Goal: Task Accomplishment & Management: Manage account settings

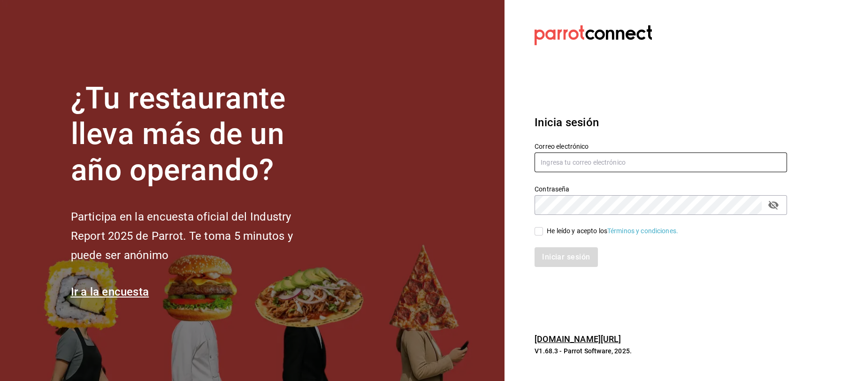
click at [553, 160] on input "text" at bounding box center [661, 163] width 253 height 20
type input "[EMAIL_ADDRESS][DOMAIN_NAME]"
click at [543, 234] on input "He leído y acepto los Términos y condiciones." at bounding box center [539, 231] width 8 height 8
checkbox input "true"
click at [558, 263] on button "Iniciar sesión" at bounding box center [567, 257] width 64 height 20
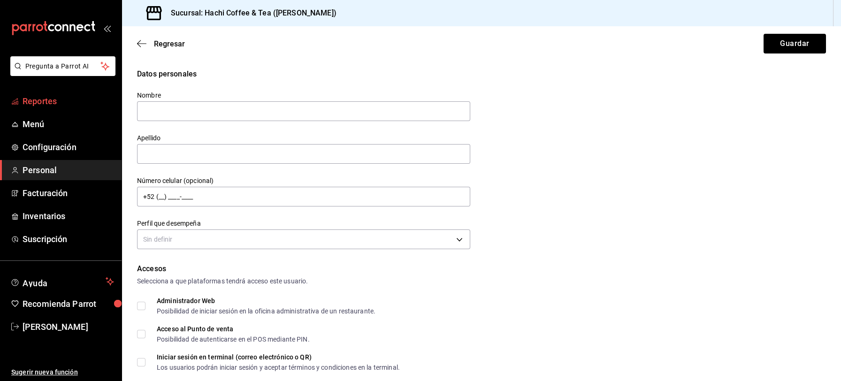
click at [65, 104] on span "Reportes" at bounding box center [69, 101] width 92 height 13
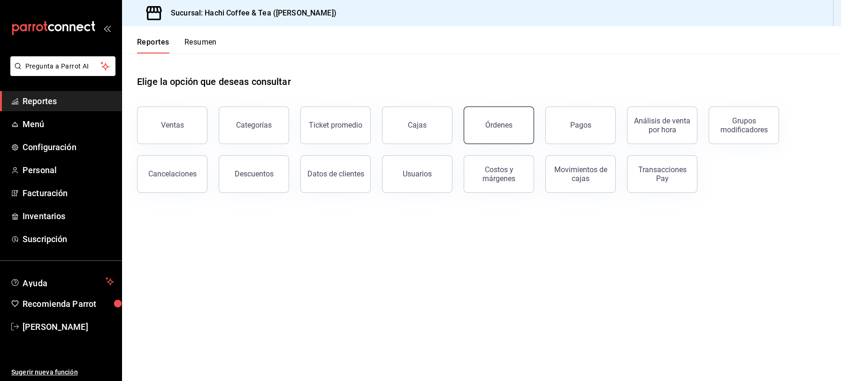
click at [505, 131] on button "Órdenes" at bounding box center [499, 126] width 70 height 38
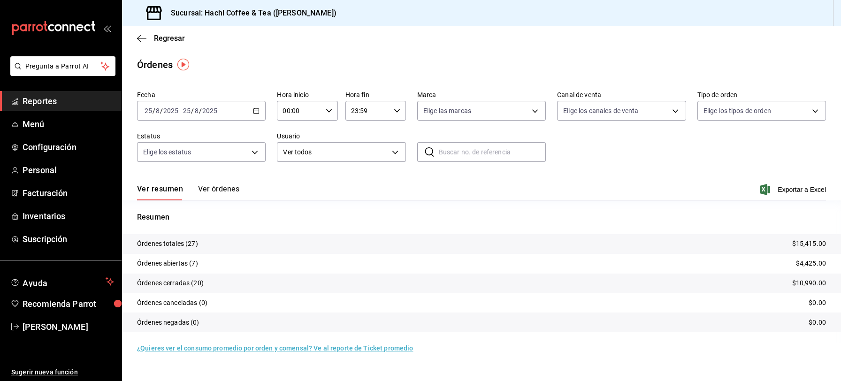
click at [224, 189] on button "Ver órdenes" at bounding box center [218, 192] width 41 height 16
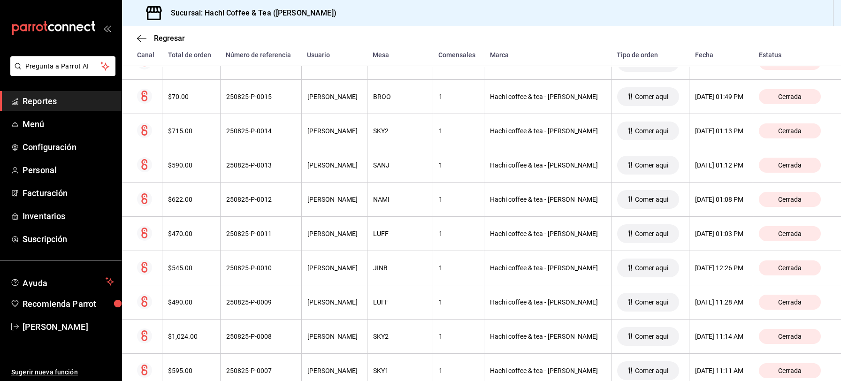
scroll to position [802, 0]
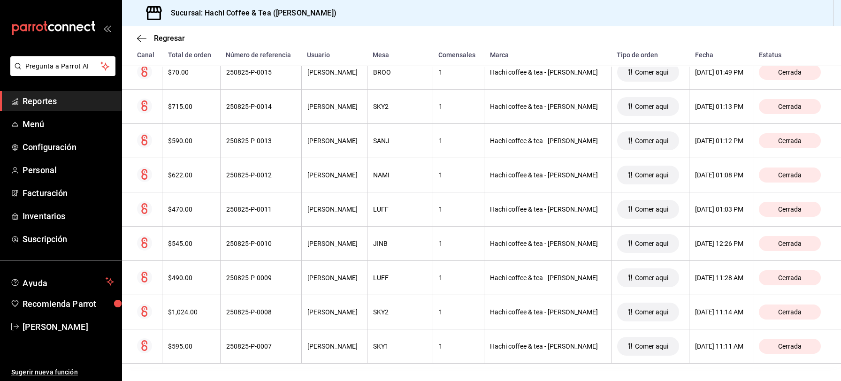
click at [41, 106] on span "Reportes" at bounding box center [69, 101] width 92 height 13
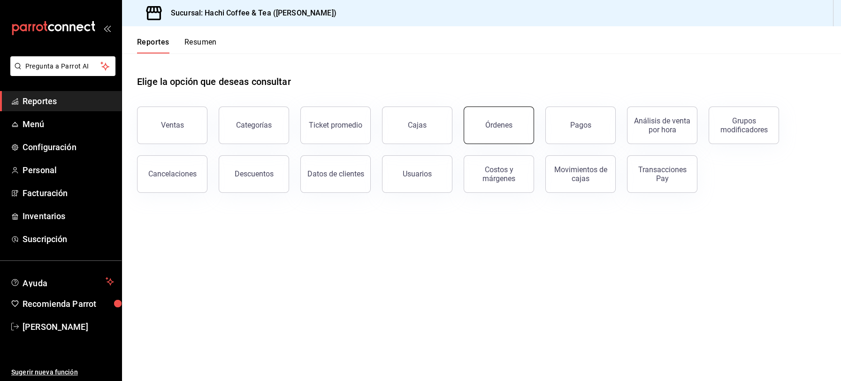
click at [475, 135] on button "Órdenes" at bounding box center [499, 126] width 70 height 38
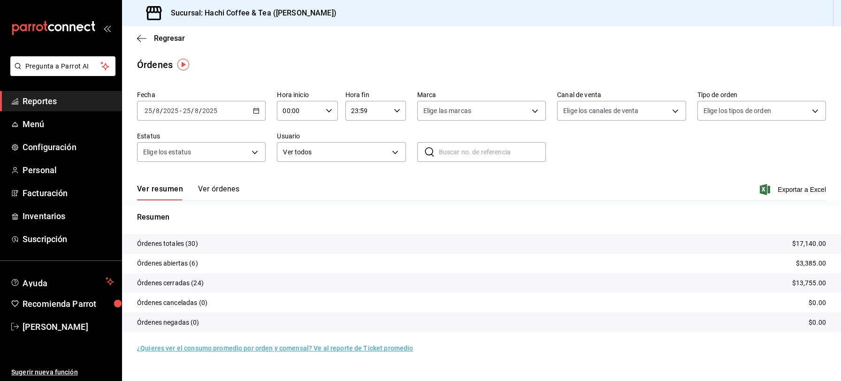
click at [46, 98] on span "Reportes" at bounding box center [69, 101] width 92 height 13
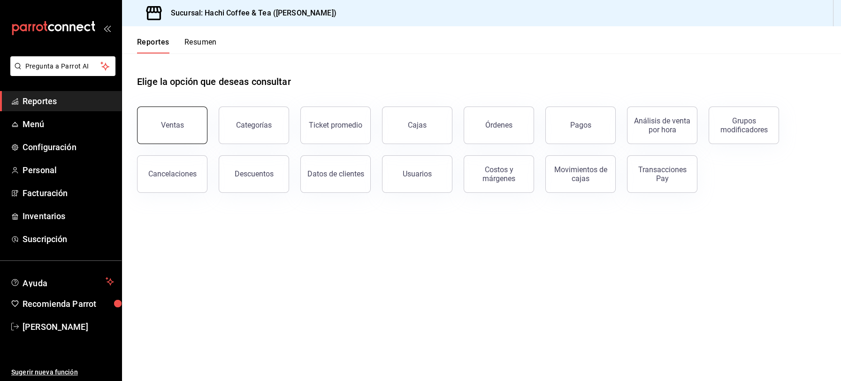
click at [176, 129] on div "Ventas" at bounding box center [172, 125] width 23 height 9
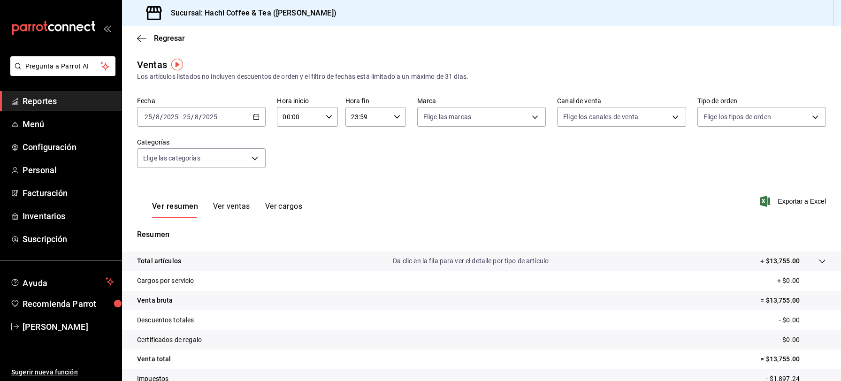
click at [73, 98] on span "Reportes" at bounding box center [69, 101] width 92 height 13
